Goal: Task Accomplishment & Management: Use online tool/utility

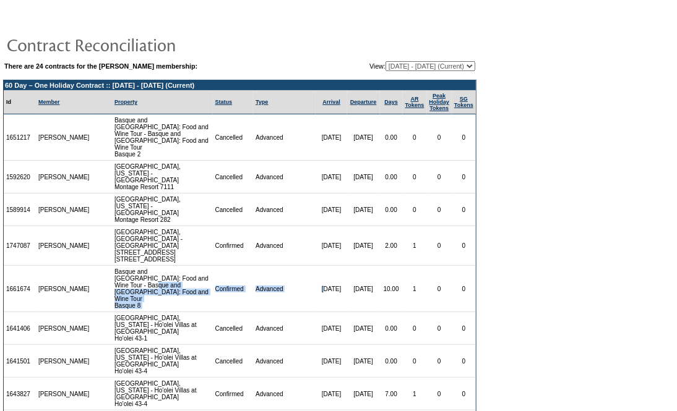
drag, startPoint x: 149, startPoint y: 267, endPoint x: 308, endPoint y: 268, distance: 159.0
click at [308, 268] on tr "1661674 [PERSON_NAME] Basque and Bordeaux: Food and Wine Tour - Basque and [GEO…" at bounding box center [240, 289] width 472 height 46
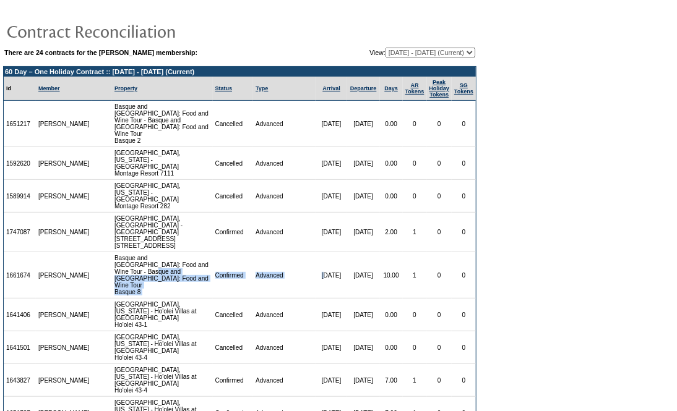
scroll to position [1, 0]
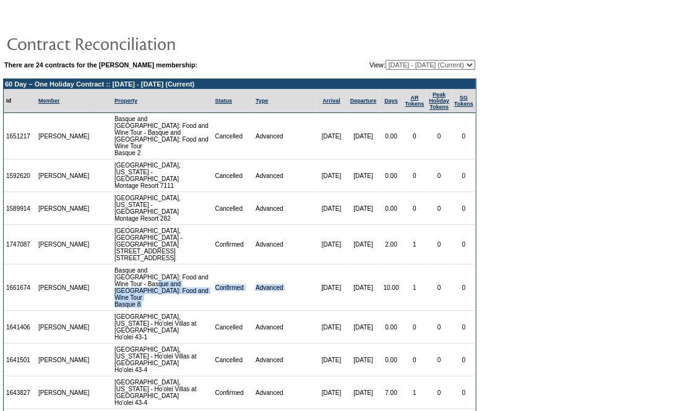
click at [403, 62] on select "[DATE] - [DATE] [DATE] - [DATE] [DATE] - [DATE] [DATE] - [DATE] [DATE] - [DATE]…" at bounding box center [430, 65] width 90 height 10
select select "137444"
click at [385, 60] on select "[DATE] - [DATE] [DATE] - [DATE] [DATE] - [DATE] [DATE] - [DATE] [DATE] - [DATE]…" at bounding box center [430, 65] width 90 height 10
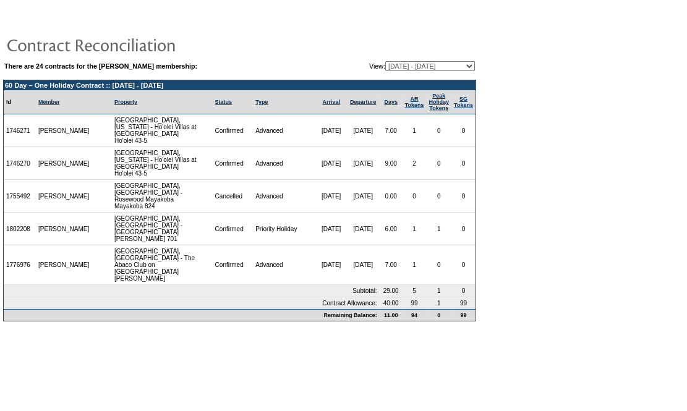
click at [390, 64] on select "08/17/05 - 08/31/06 09/01/06 - 08/31/07 09/01/07 - 08/31/08 09/01/08 - 08/31/09…" at bounding box center [430, 66] width 90 height 10
select select "147891"
click at [385, 61] on select "[DATE] - [DATE] [DATE] - [DATE] [DATE] - [DATE] [DATE] - [DATE] [DATE] - [DATE]…" at bounding box center [430, 66] width 90 height 10
